Goal: Information Seeking & Learning: Find specific fact

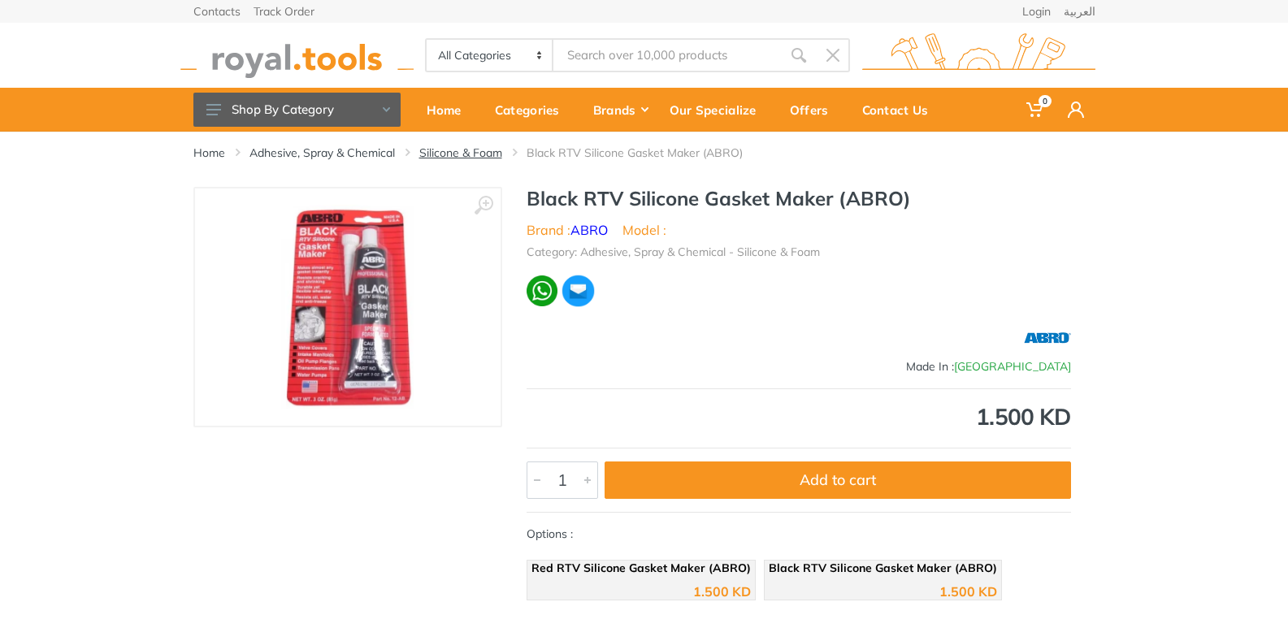
click at [453, 156] on link "Silicone & Foam" at bounding box center [460, 153] width 83 height 16
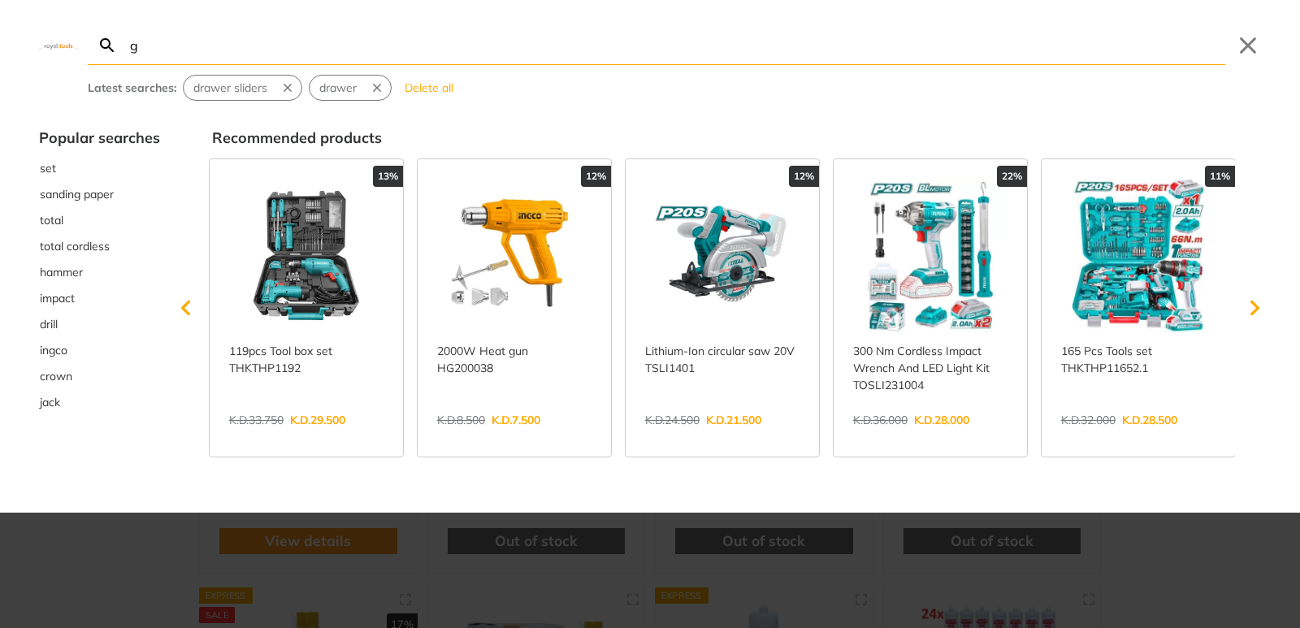
type input "g"
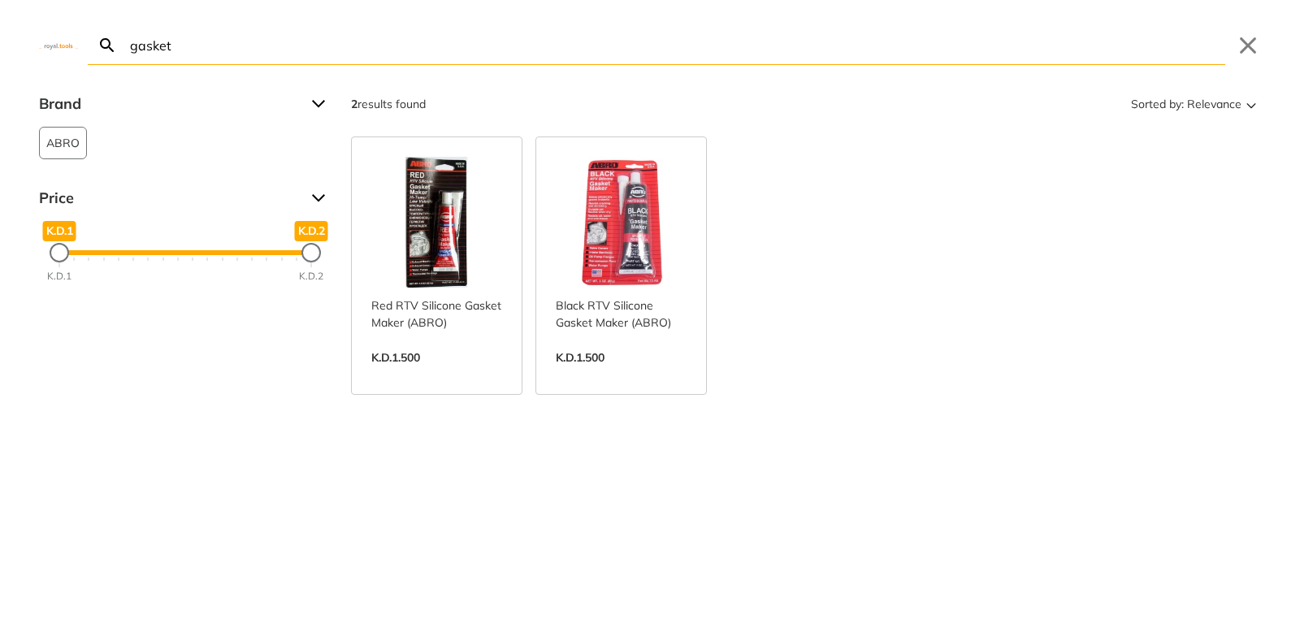
type input "gasket"
